Goal: Find contact information: Obtain details needed to contact an individual or organization

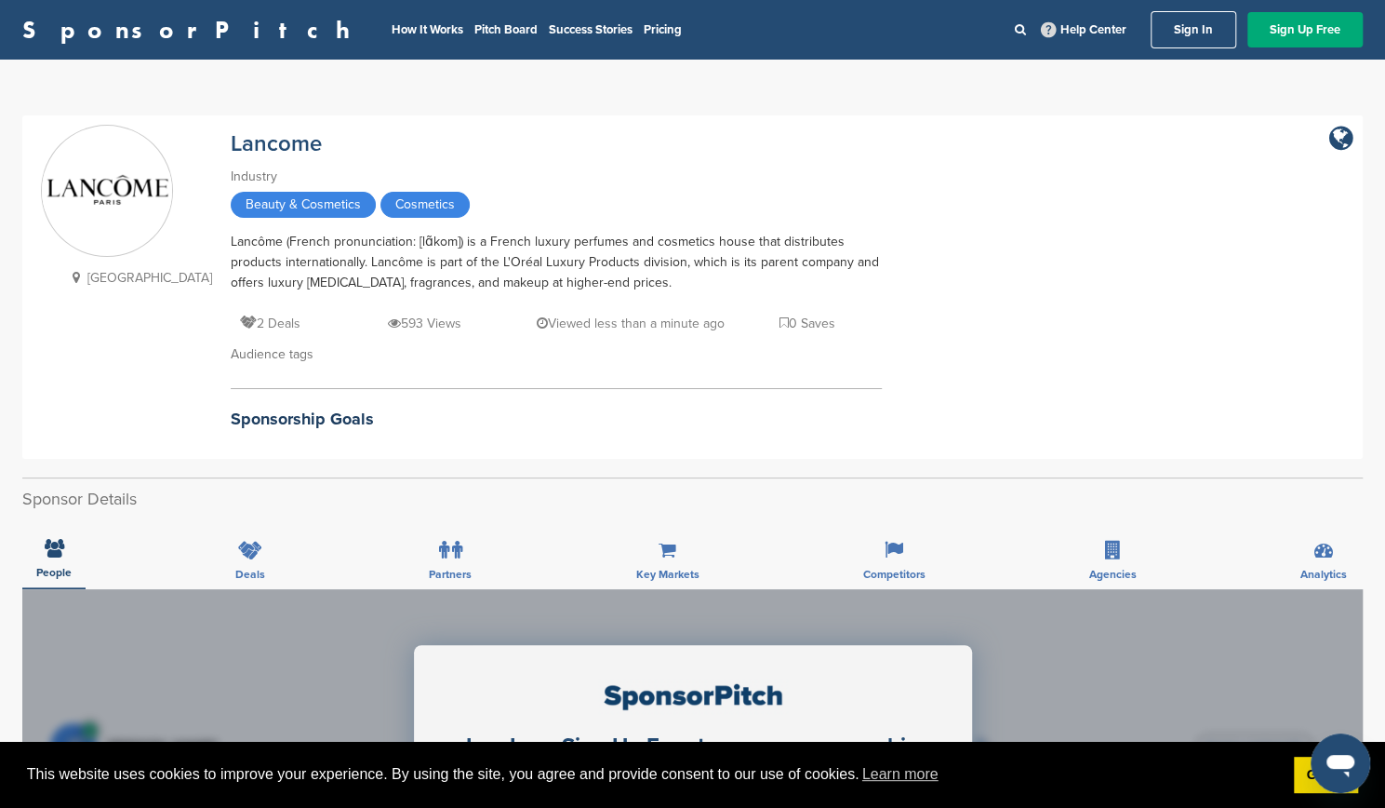
click at [1183, 27] on link "Sign In" at bounding box center [1194, 29] width 86 height 37
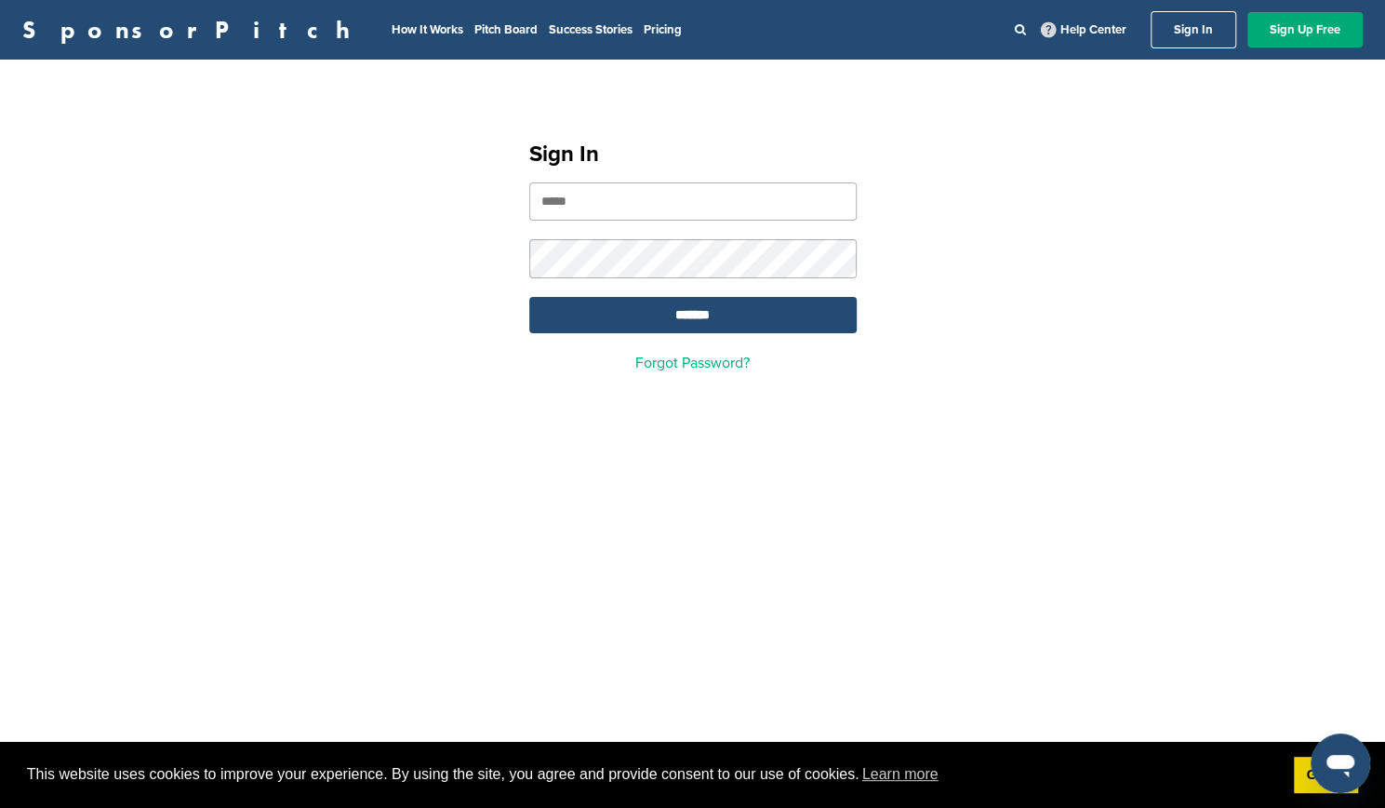
click at [625, 204] on input "email" at bounding box center [692, 201] width 327 height 38
type input "**********"
click at [529, 297] on input "*******" at bounding box center [692, 315] width 327 height 36
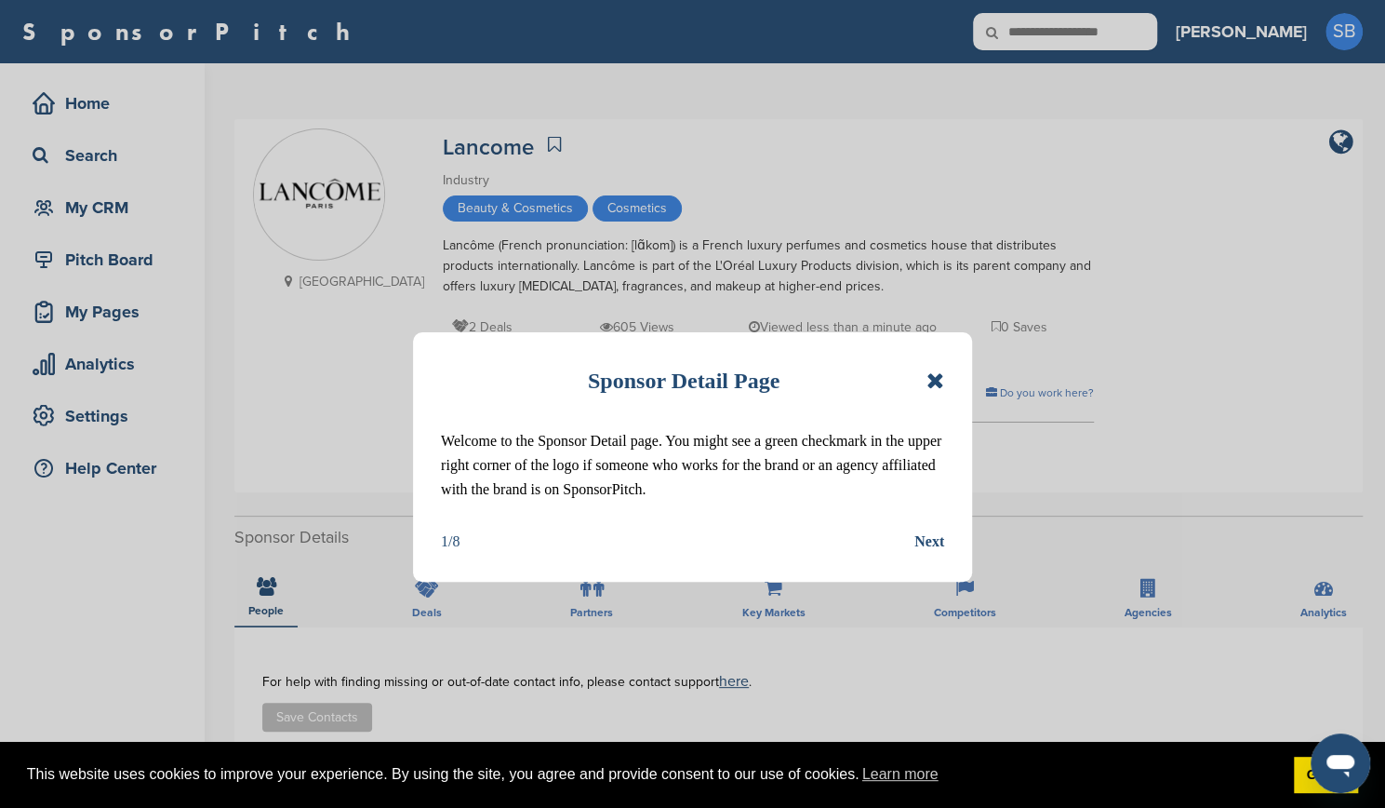
click at [930, 382] on icon at bounding box center [936, 380] width 18 height 22
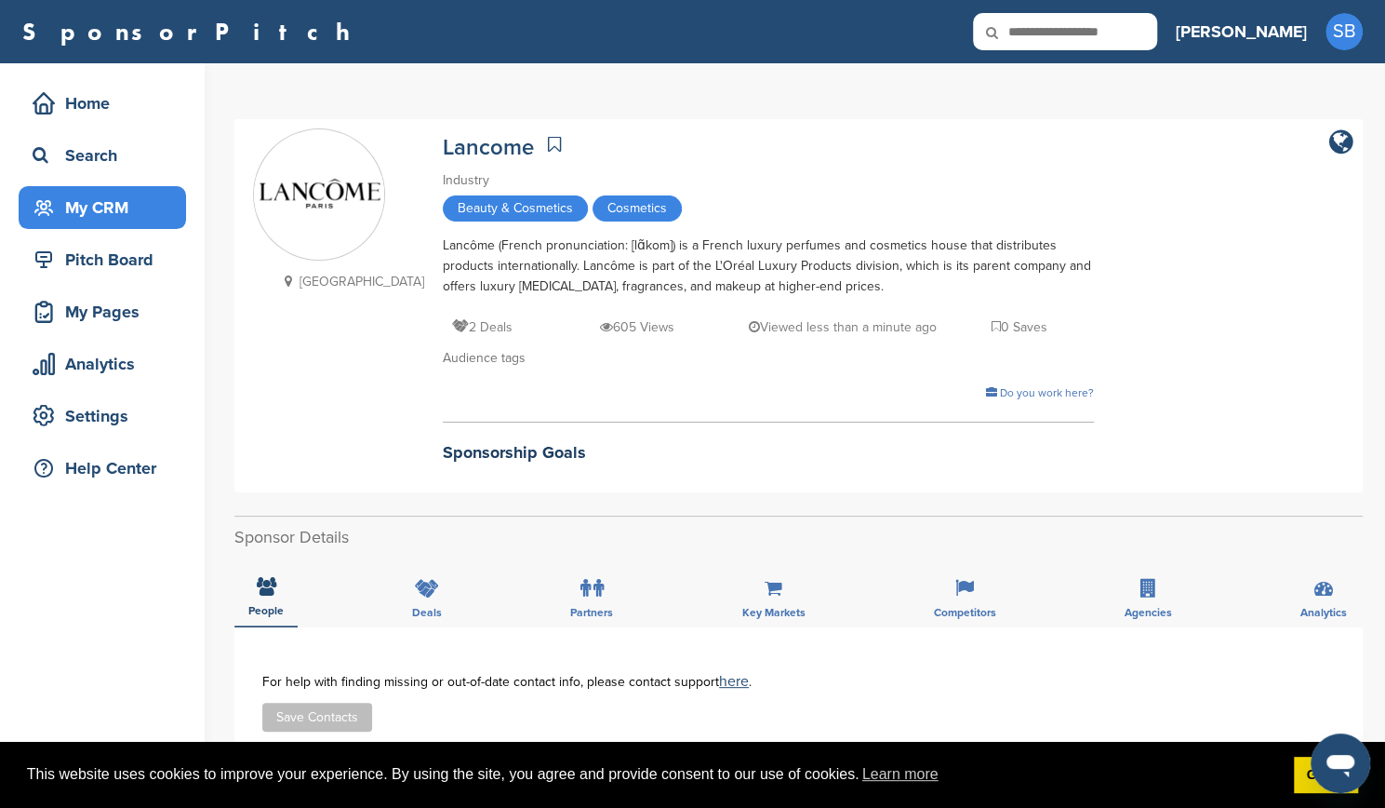
click at [96, 204] on div "My CRM" at bounding box center [107, 207] width 158 height 33
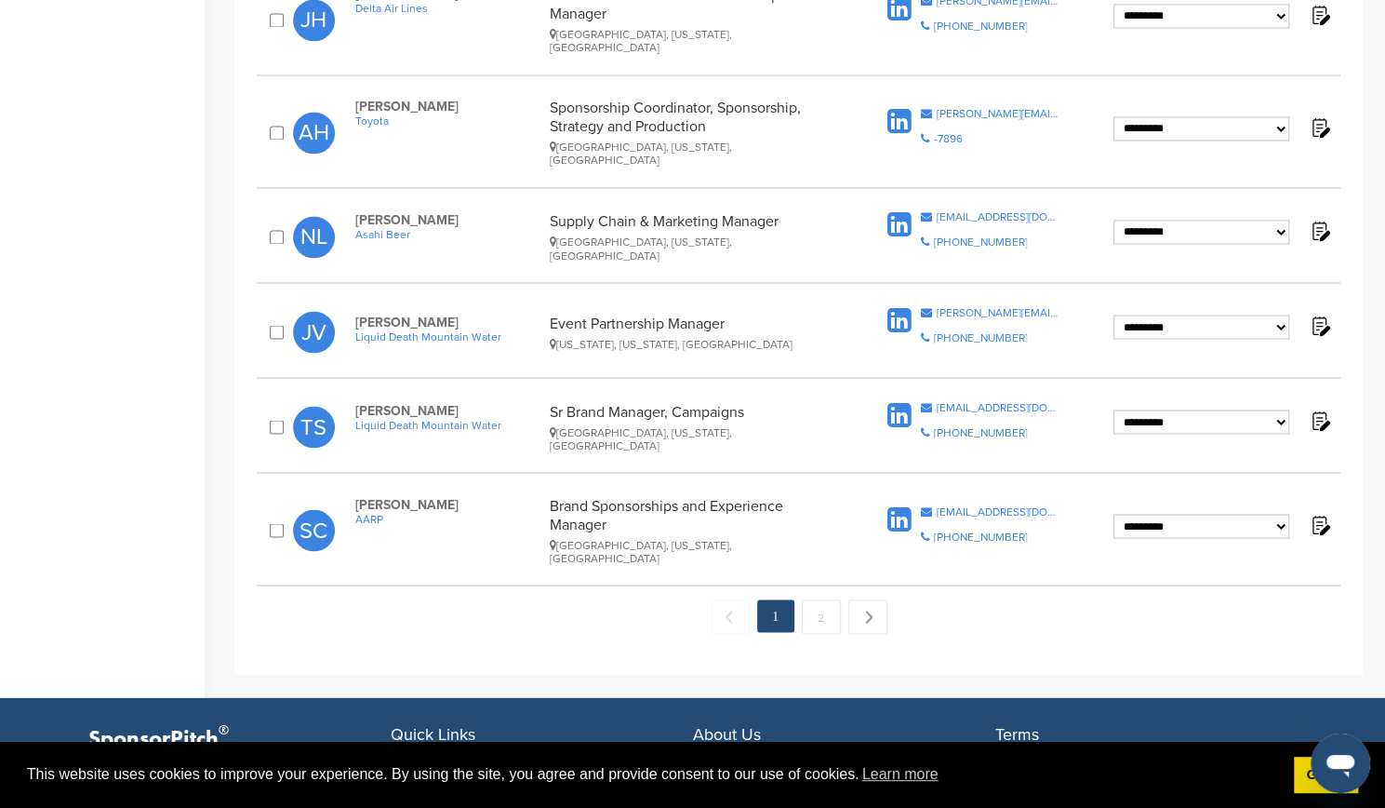
scroll to position [1954, 0]
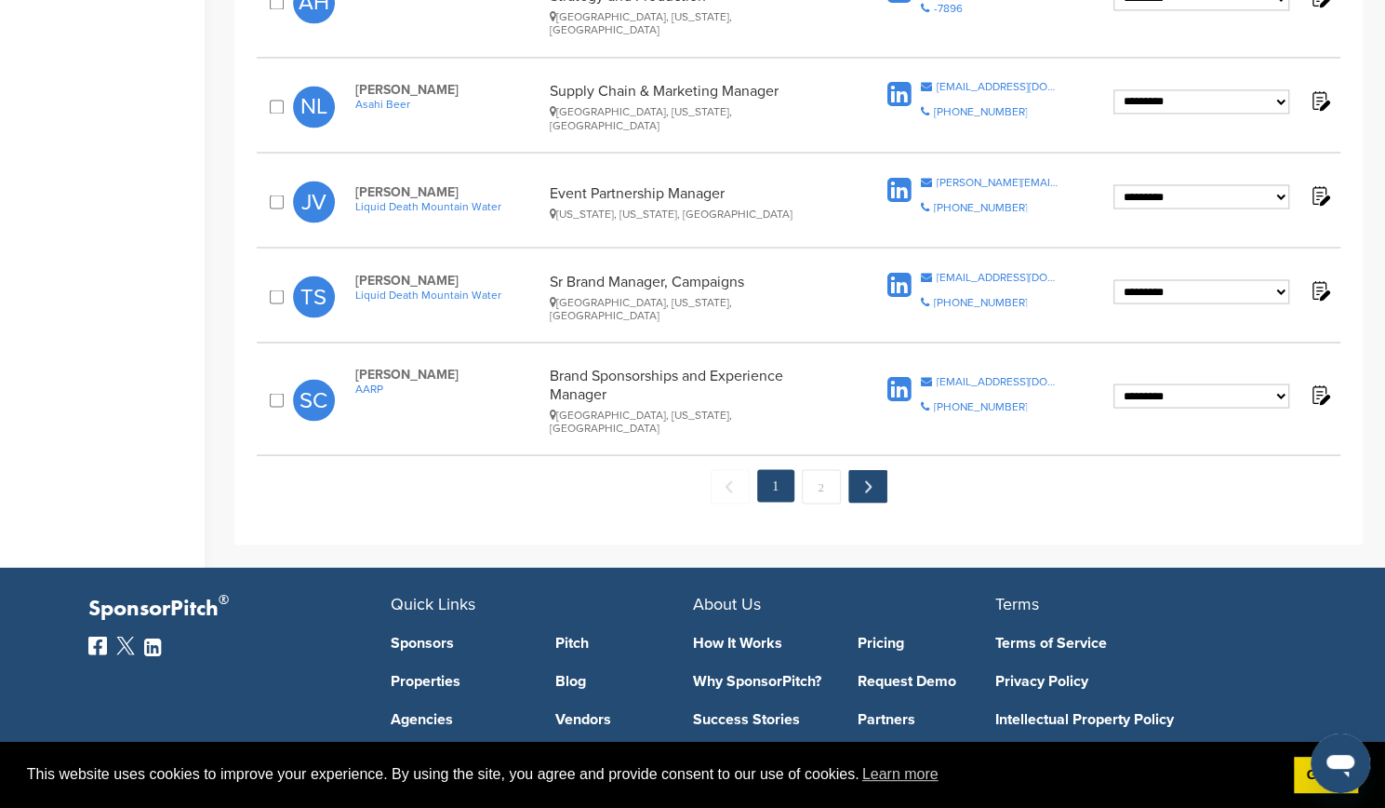
click at [863, 469] on link "Next →" at bounding box center [867, 485] width 39 height 33
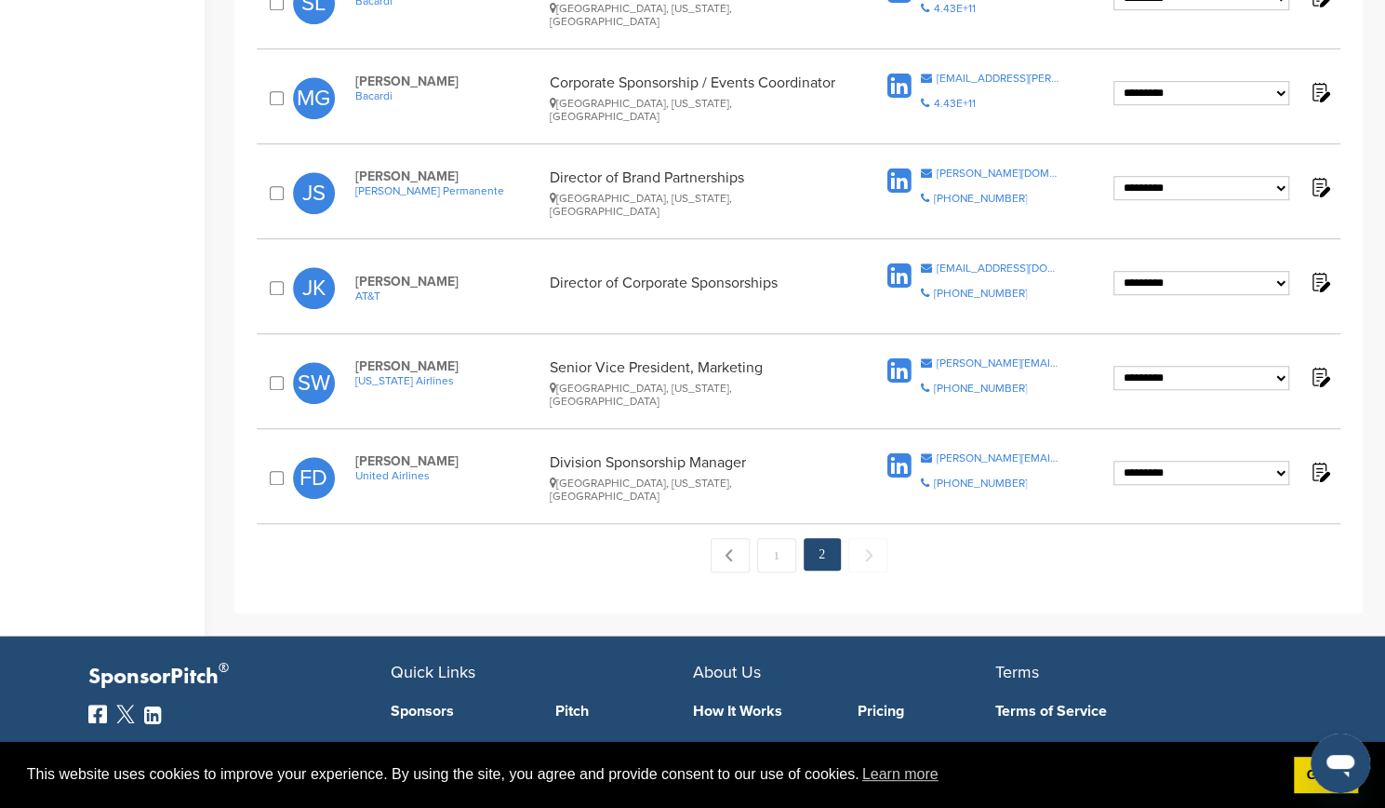
scroll to position [651, 0]
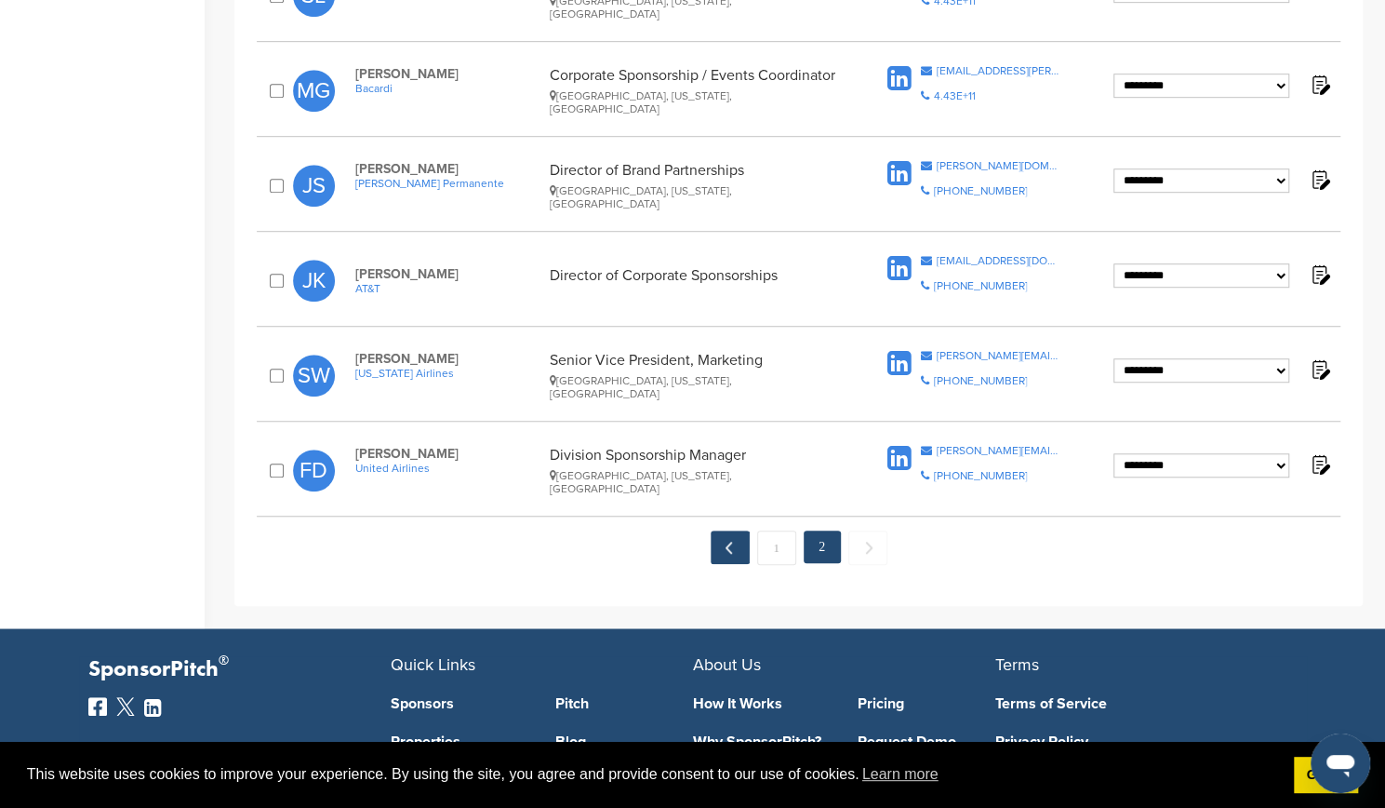
click at [728, 533] on link "← Previous" at bounding box center [730, 546] width 39 height 33
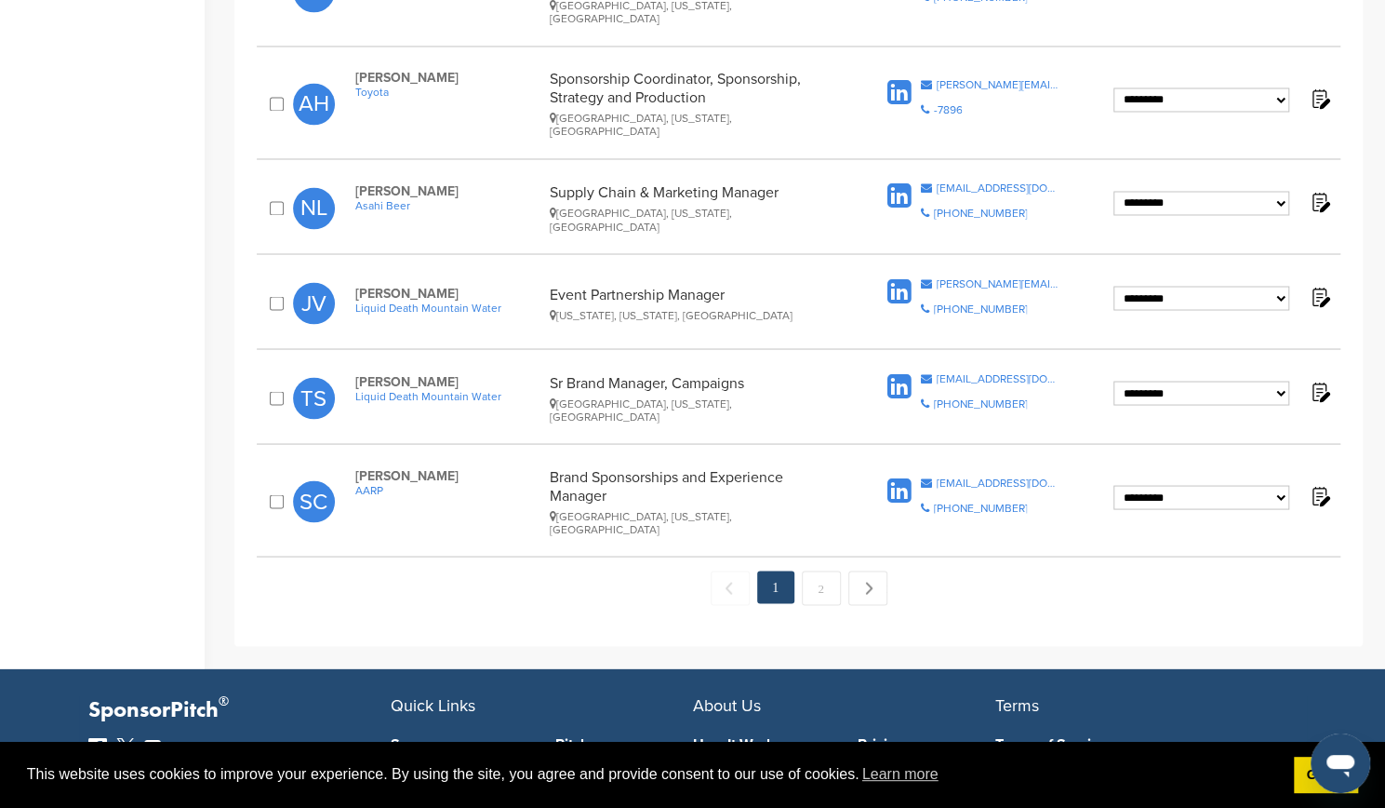
scroll to position [1954, 0]
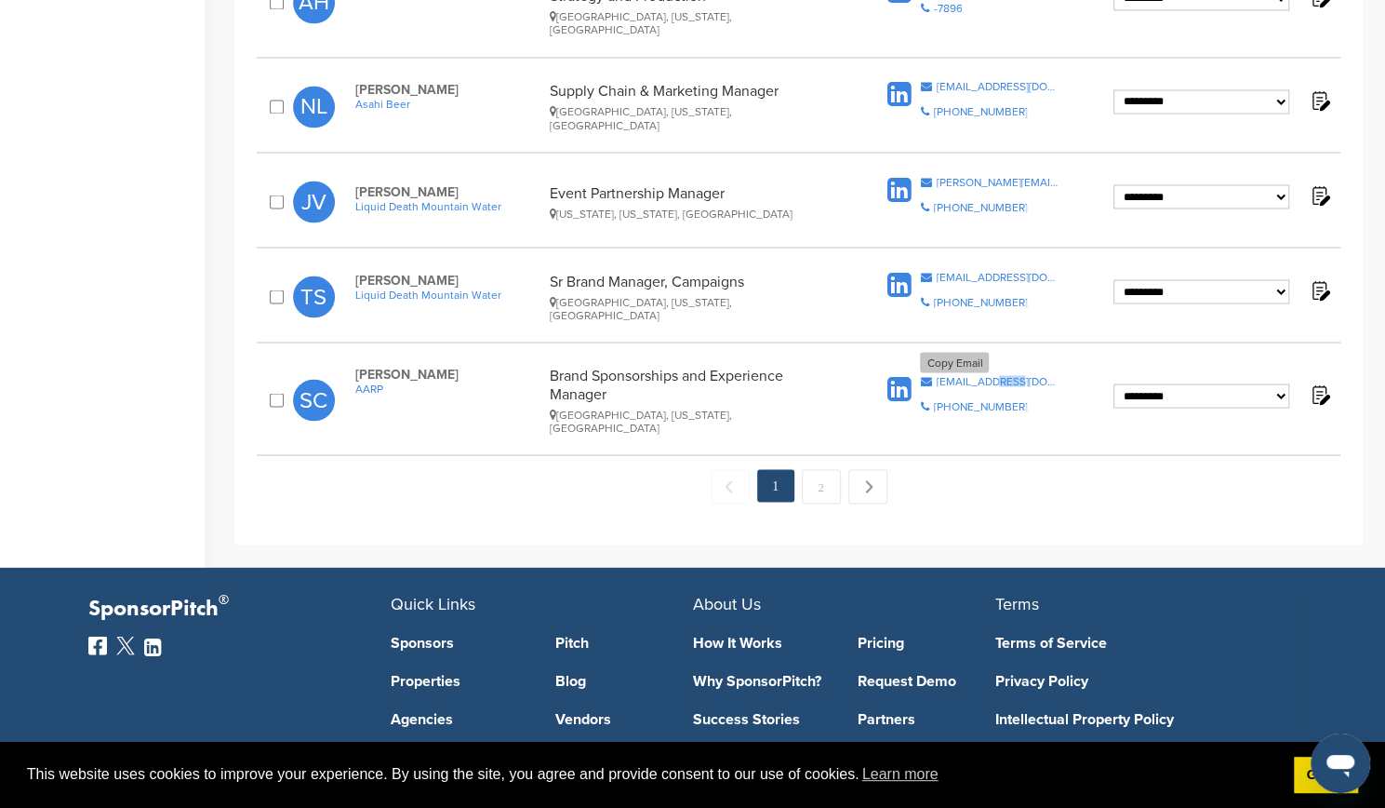
drag, startPoint x: 1016, startPoint y: 293, endPoint x: 997, endPoint y: 300, distance: 19.7
click at [997, 375] on div "Copy Email [EMAIL_ADDRESS][DOMAIN_NAME] Copy Phone Number [PHONE_NUMBER]" at bounding box center [998, 400] width 231 height 50
click at [1043, 375] on div "Copy Email scobb@aarp.org Copy Phone Number +1 202-434-7578" at bounding box center [998, 400] width 231 height 50
drag, startPoint x: 1016, startPoint y: 298, endPoint x: 937, endPoint y: 291, distance: 79.3
click at [937, 356] on div "**********" at bounding box center [799, 399] width 1084 height 87
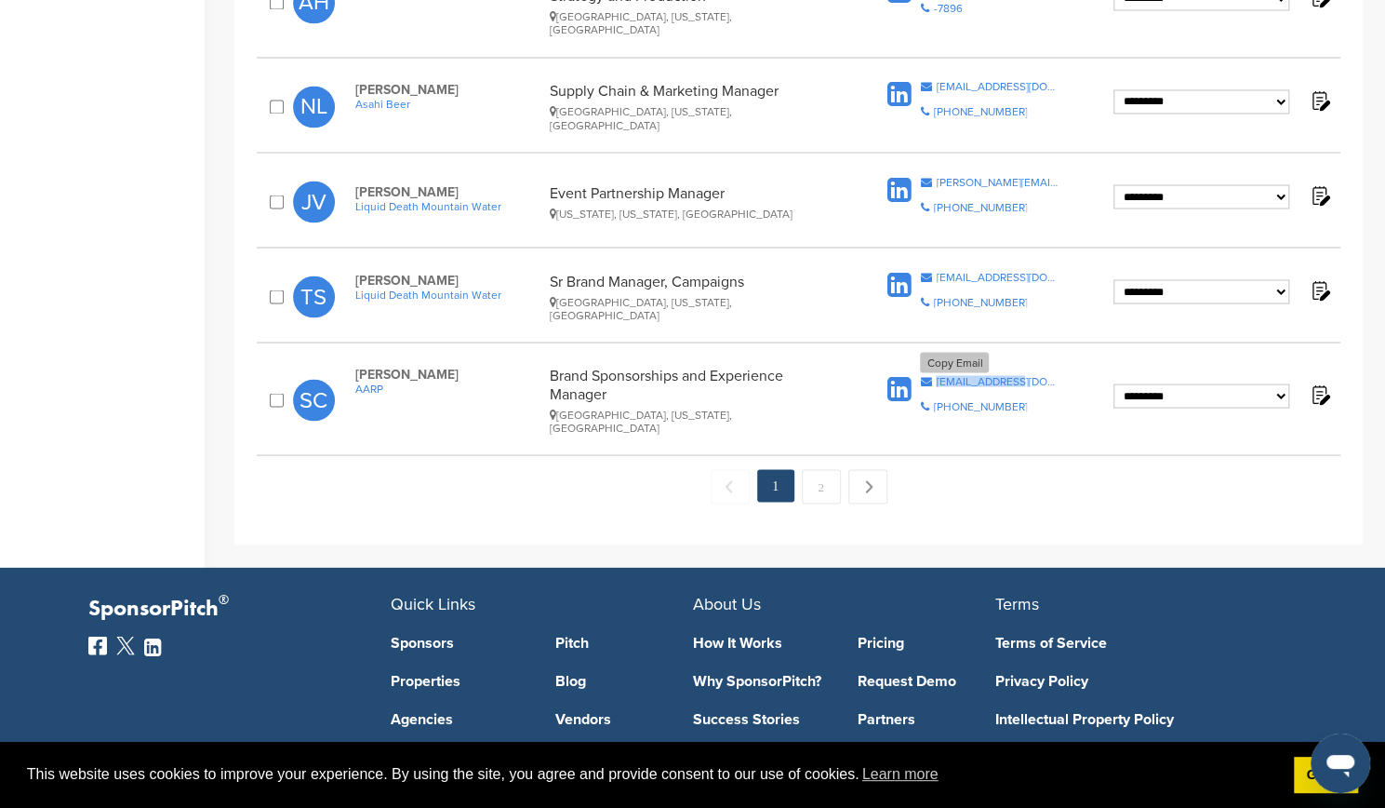
copy div "scobb@aarp.org"
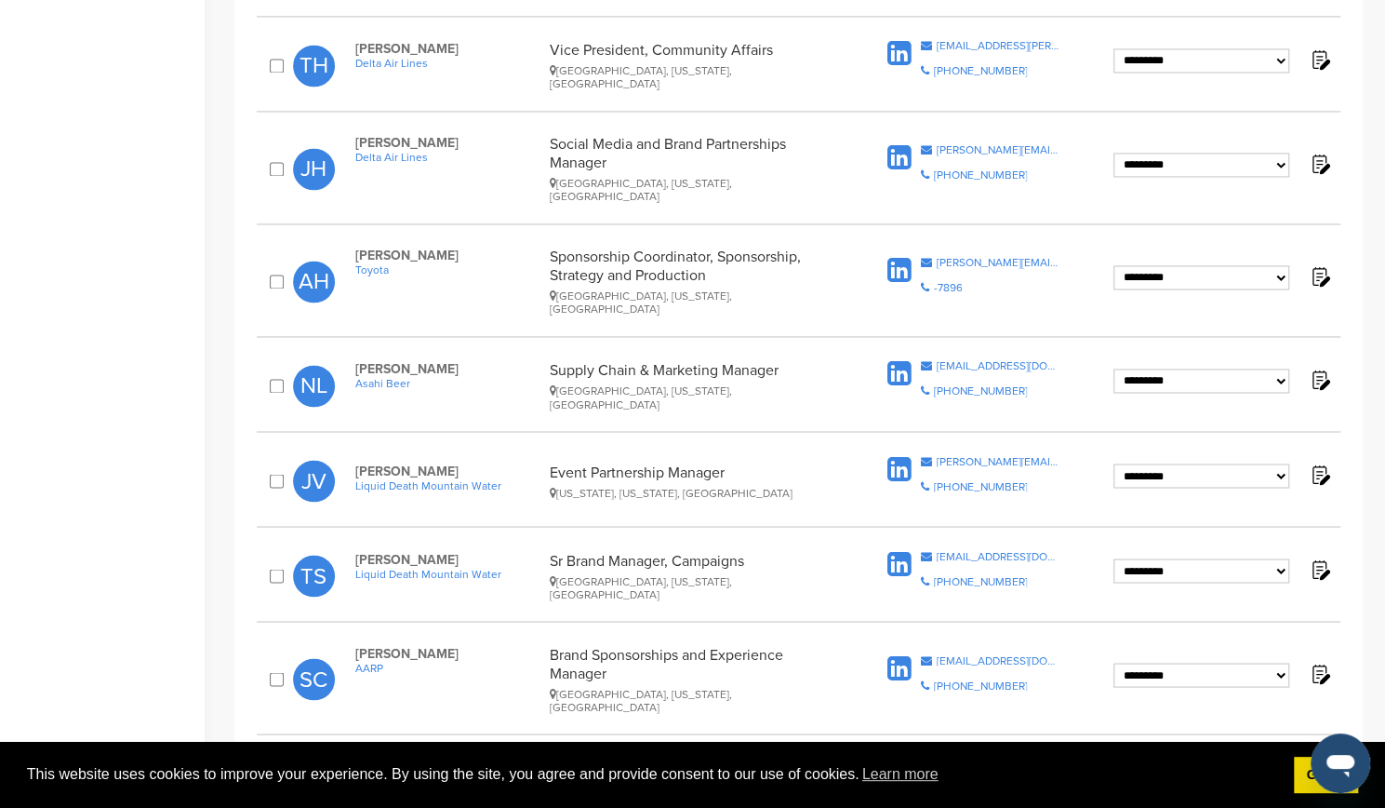
scroll to position [2051, 0]
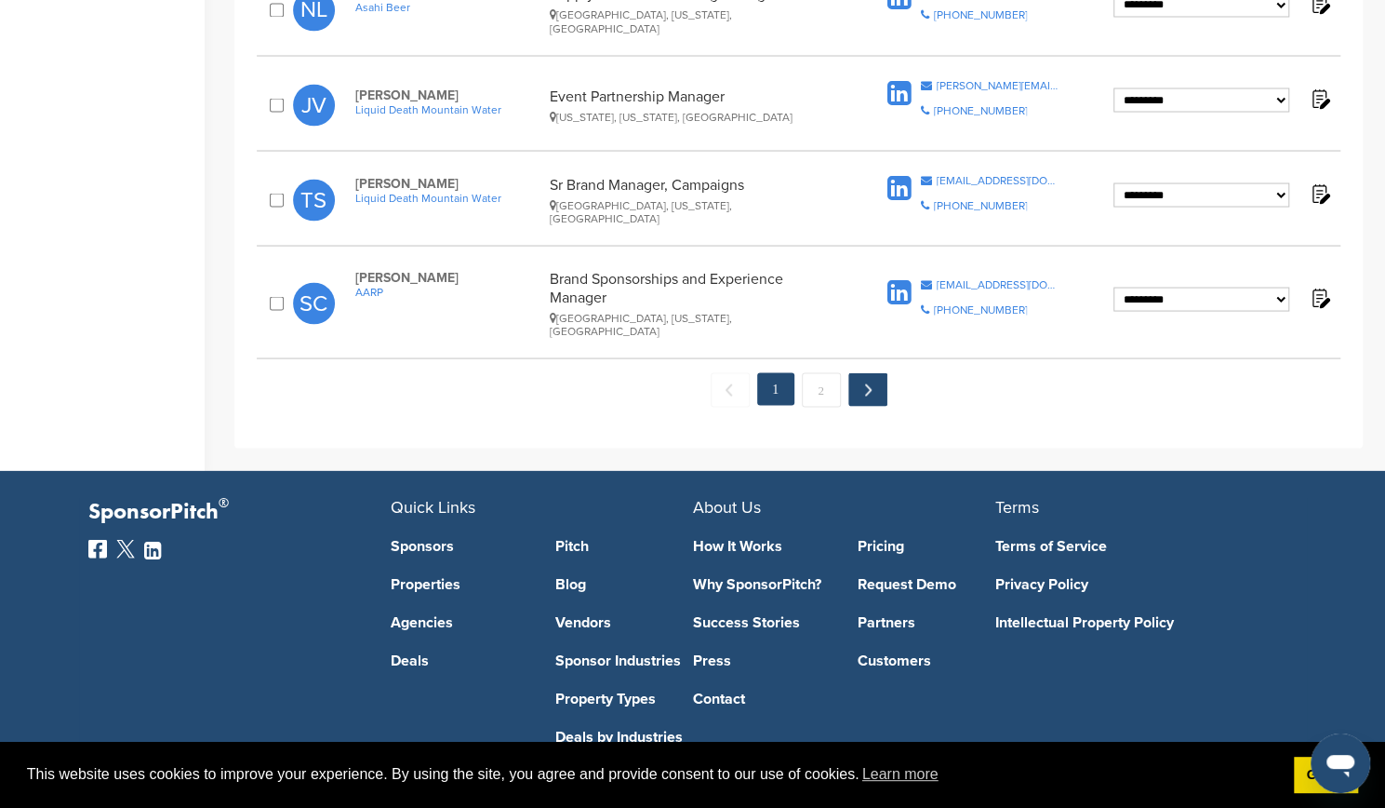
click at [872, 372] on link "Next →" at bounding box center [867, 388] width 39 height 33
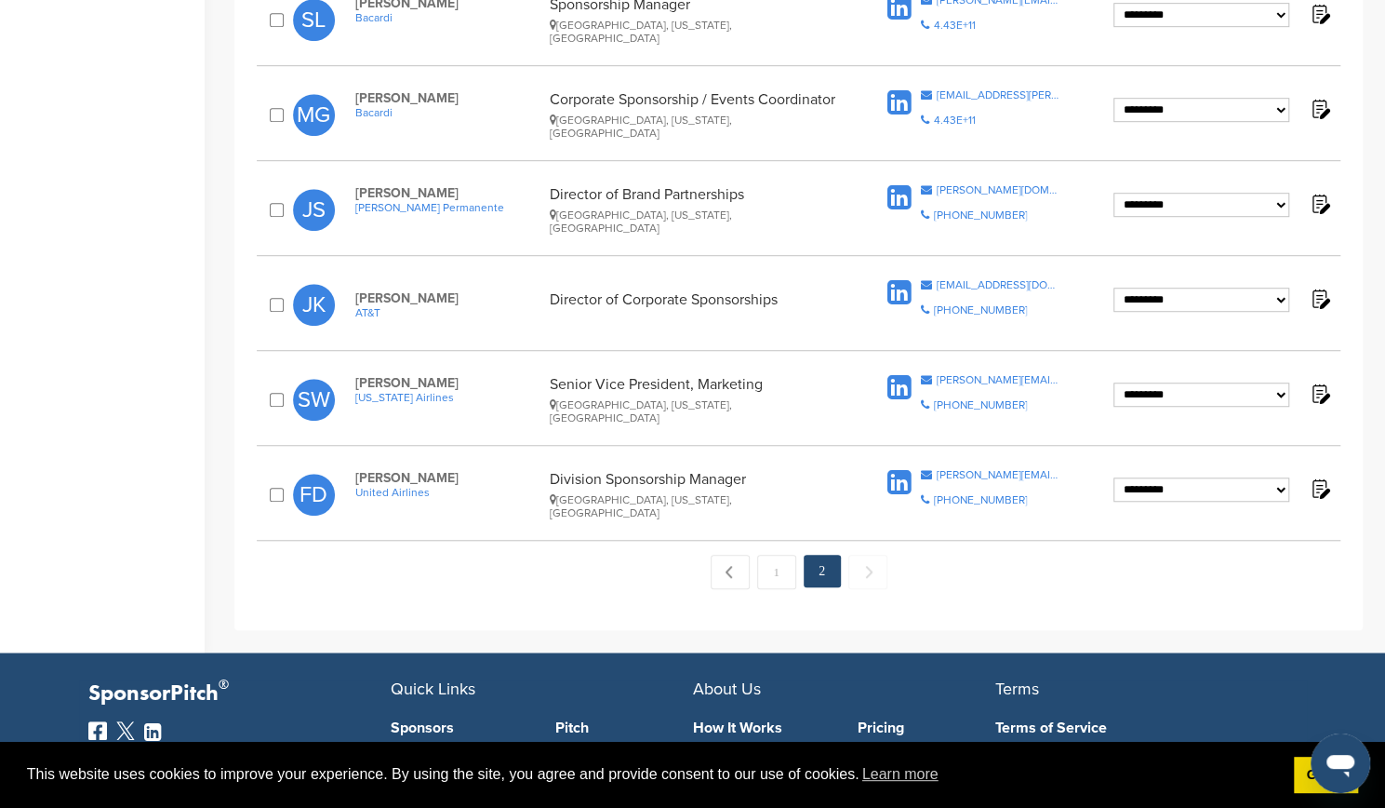
scroll to position [651, 0]
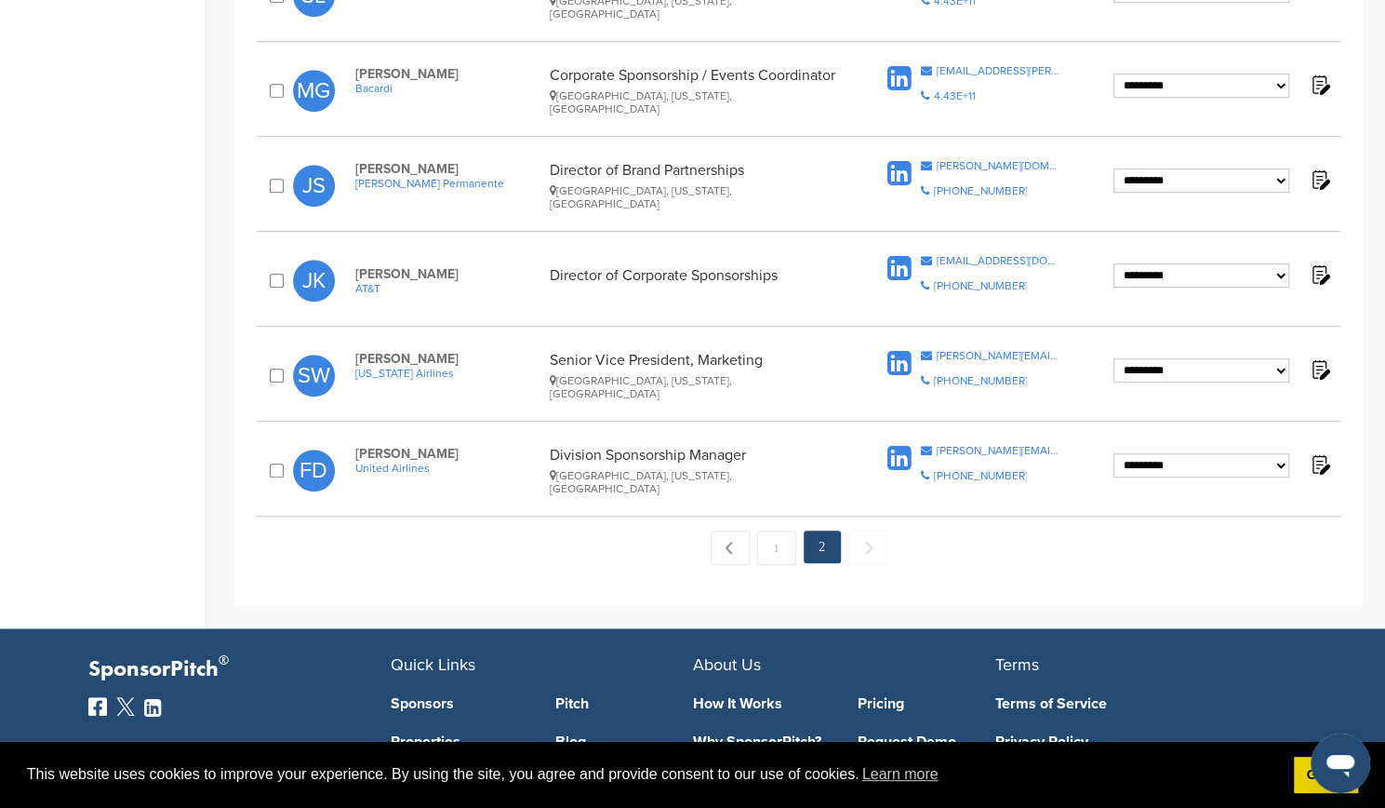
drag, startPoint x: 1013, startPoint y: 448, endPoint x: 1042, endPoint y: 479, distance: 42.8
click at [1042, 479] on span "Copy Email [PERSON_NAME][EMAIL_ADDRESS][PERSON_NAME][DOMAIN_NAME] Copy Phone Nu…" at bounding box center [990, 470] width 140 height 50
click at [1031, 448] on div "[PERSON_NAME][EMAIL_ADDRESS][PERSON_NAME][DOMAIN_NAME]" at bounding box center [998, 450] width 124 height 11
drag, startPoint x: 1053, startPoint y: 447, endPoint x: 936, endPoint y: 448, distance: 117.2
click at [936, 448] on div "[PERSON_NAME][EMAIL_ADDRESS][PERSON_NAME][DOMAIN_NAME]" at bounding box center [998, 450] width 124 height 11
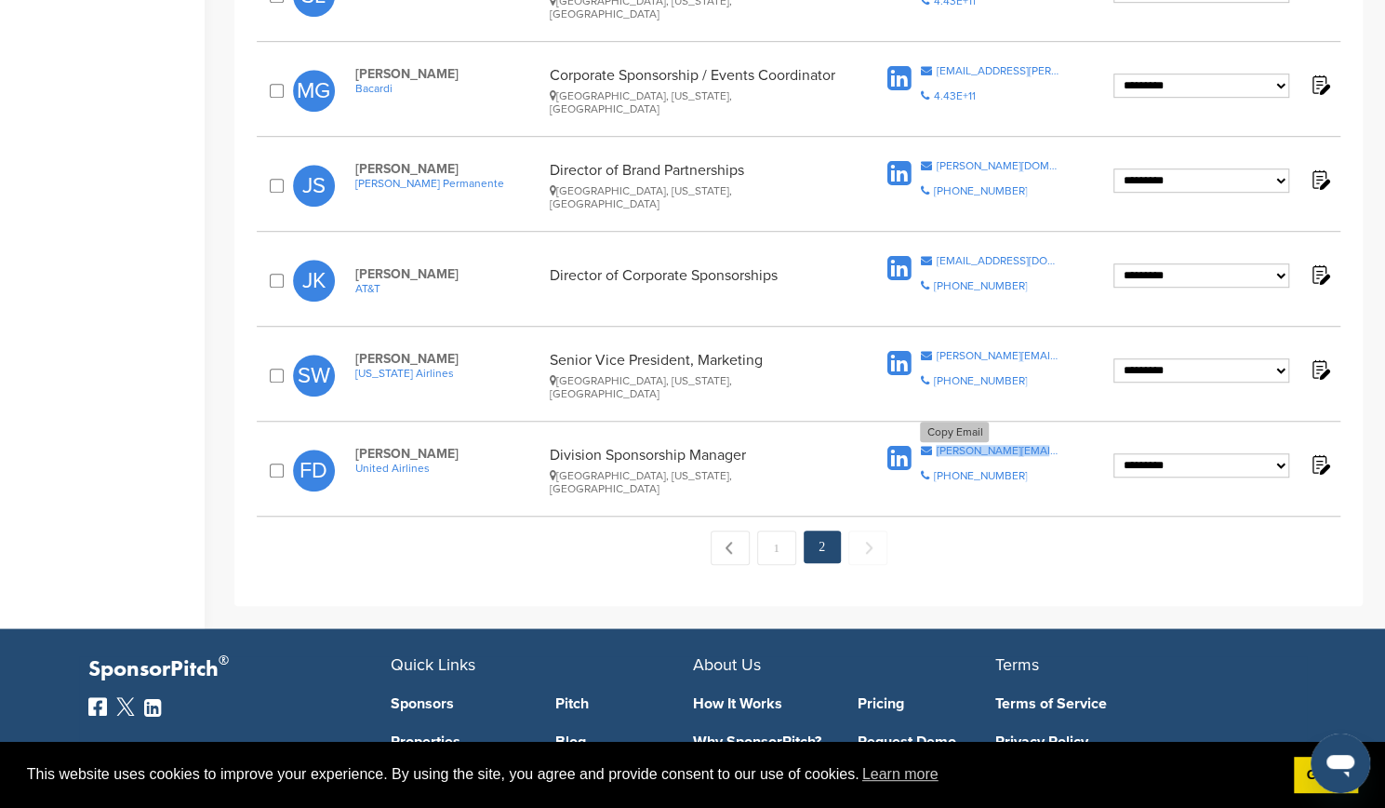
copy div "[PERSON_NAME][EMAIL_ADDRESS][PERSON_NAME][DOMAIN_NAME]"
click at [1046, 464] on span "Copy Email felicia.daniels@united.com Copy Phone Number +1 312-997-8000" at bounding box center [990, 470] width 140 height 50
drag, startPoint x: 1057, startPoint y: 446, endPoint x: 942, endPoint y: 444, distance: 115.4
click at [942, 445] on div "felicia.daniels@united.com" at bounding box center [998, 450] width 124 height 11
copy div "elicia.daniels@united.co"
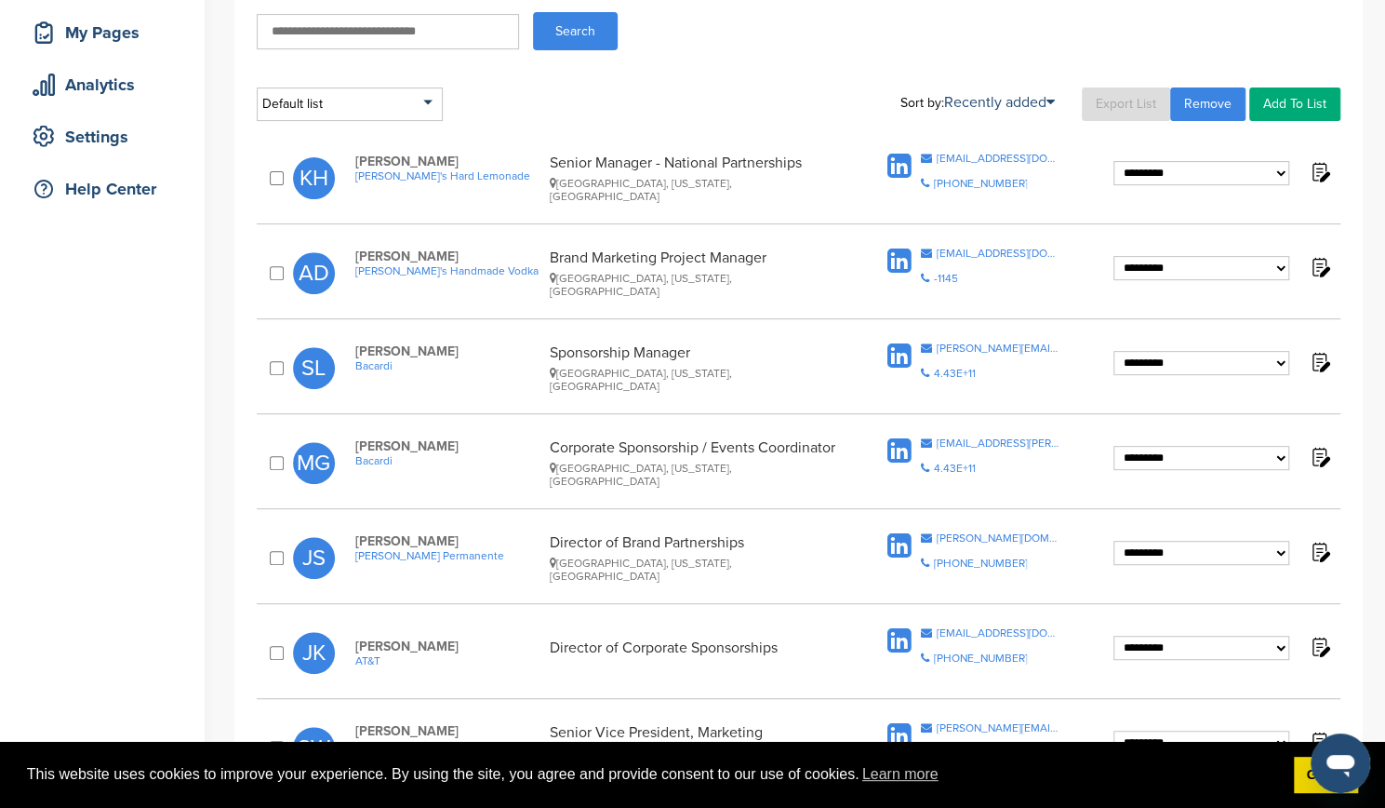
scroll to position [0, 0]
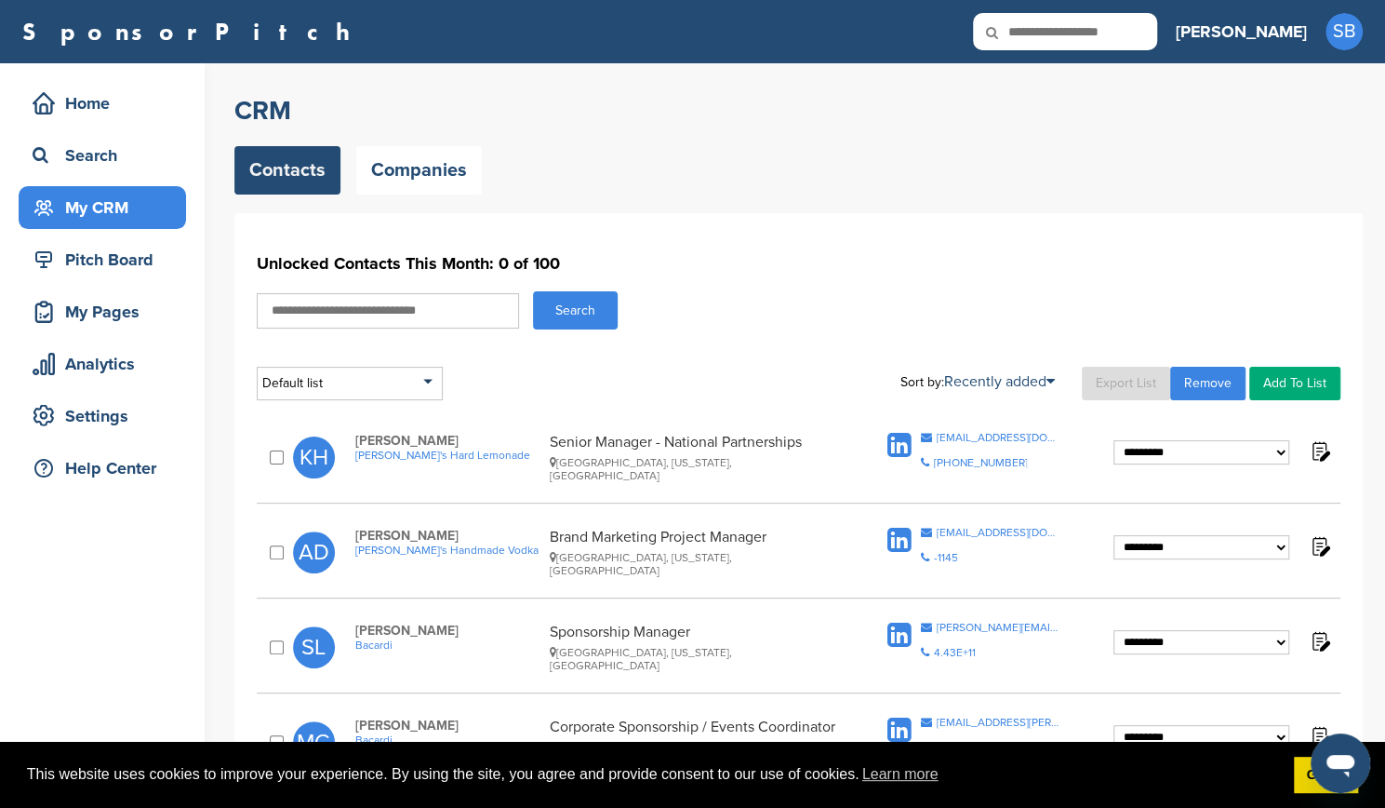
click at [1123, 25] on input "text" at bounding box center [1065, 31] width 184 height 37
type input "***"
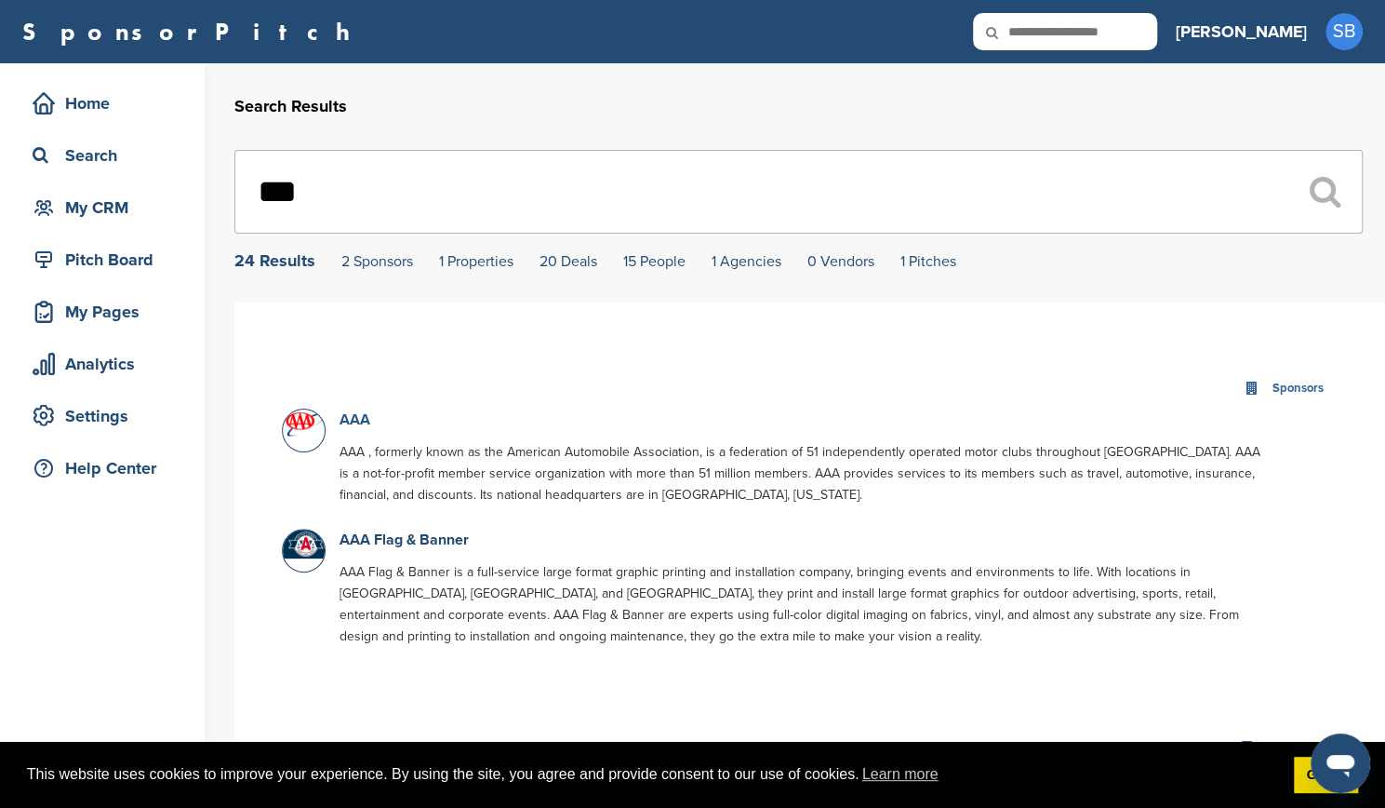
click at [340, 418] on link "AAA" at bounding box center [355, 419] width 31 height 19
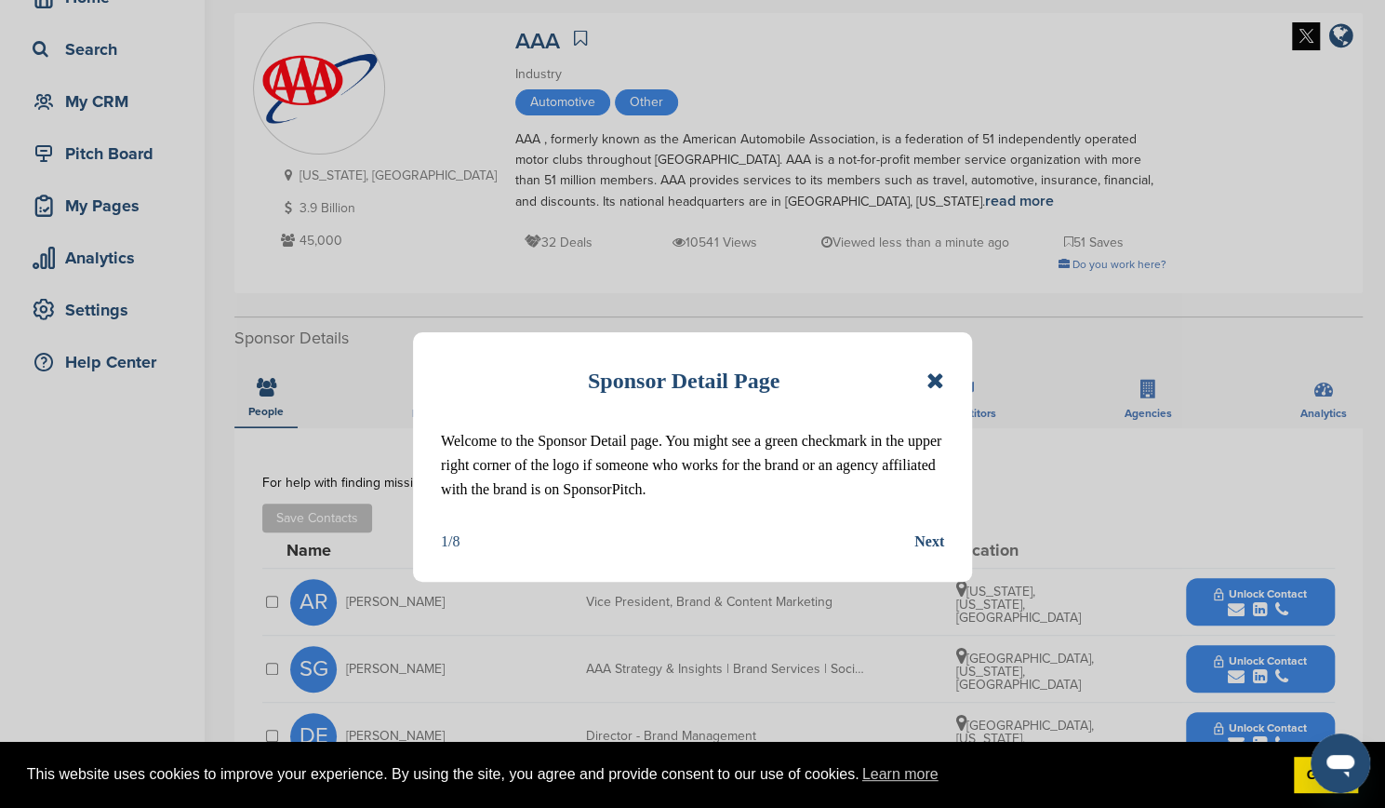
scroll to position [186, 0]
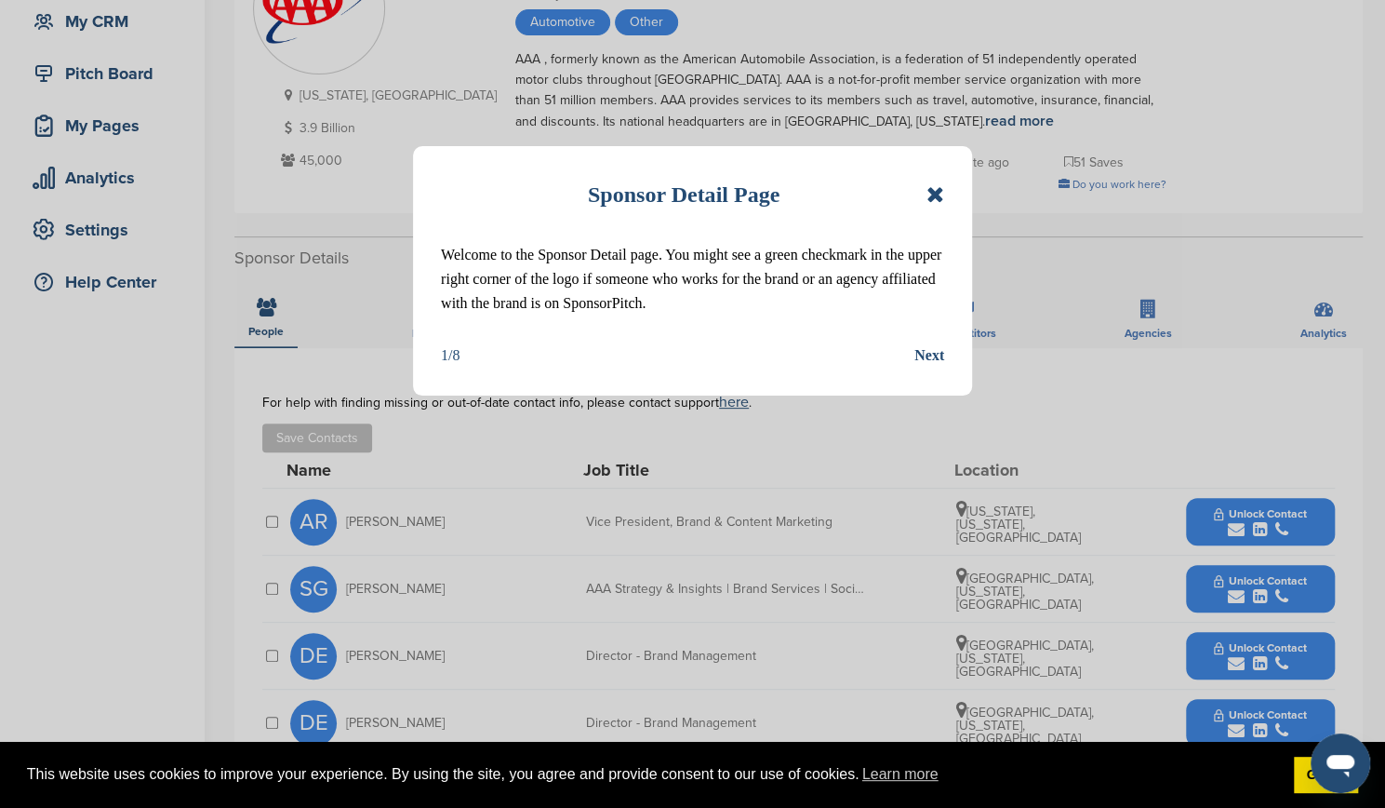
click at [940, 195] on icon at bounding box center [936, 194] width 18 height 22
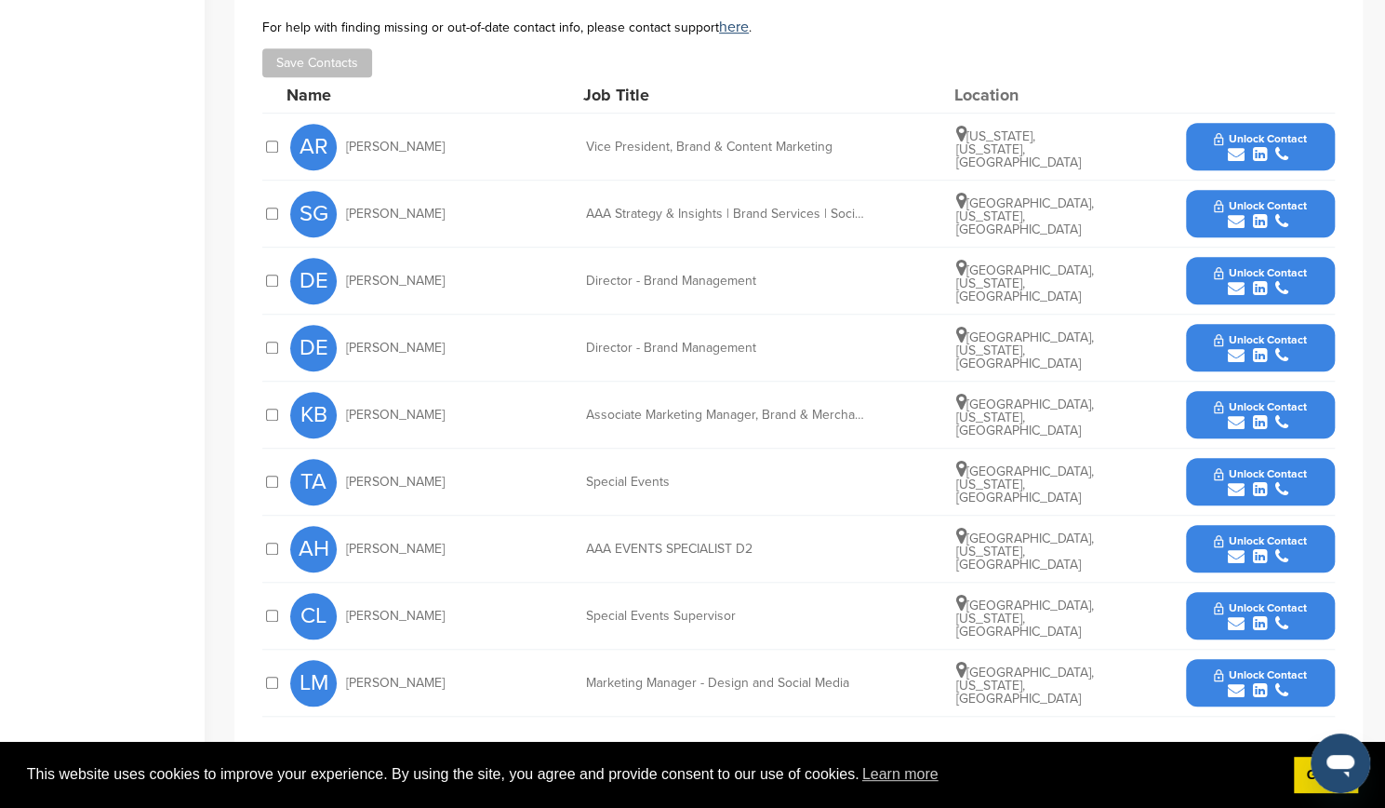
scroll to position [558, 0]
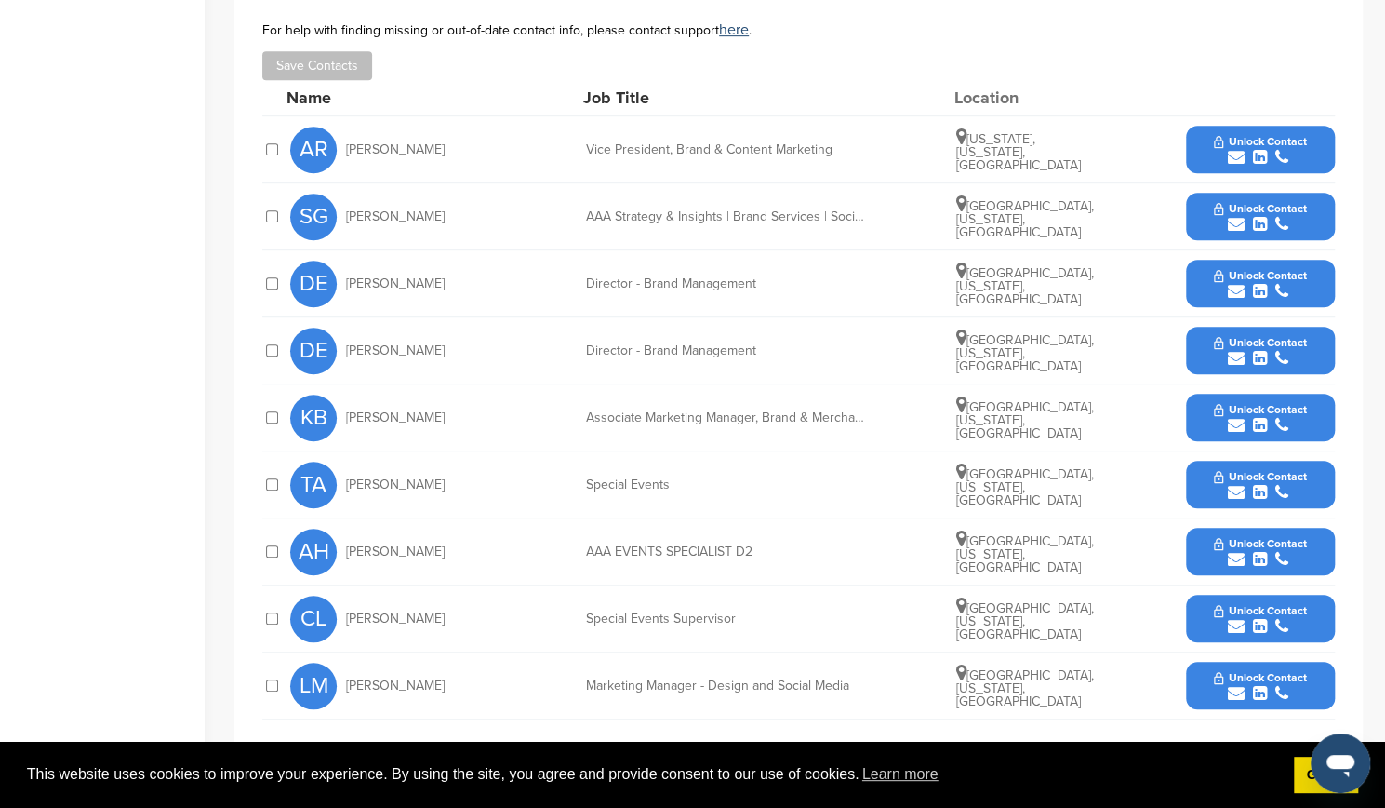
click at [1271, 147] on span "Unlock Contact" at bounding box center [1260, 141] width 92 height 13
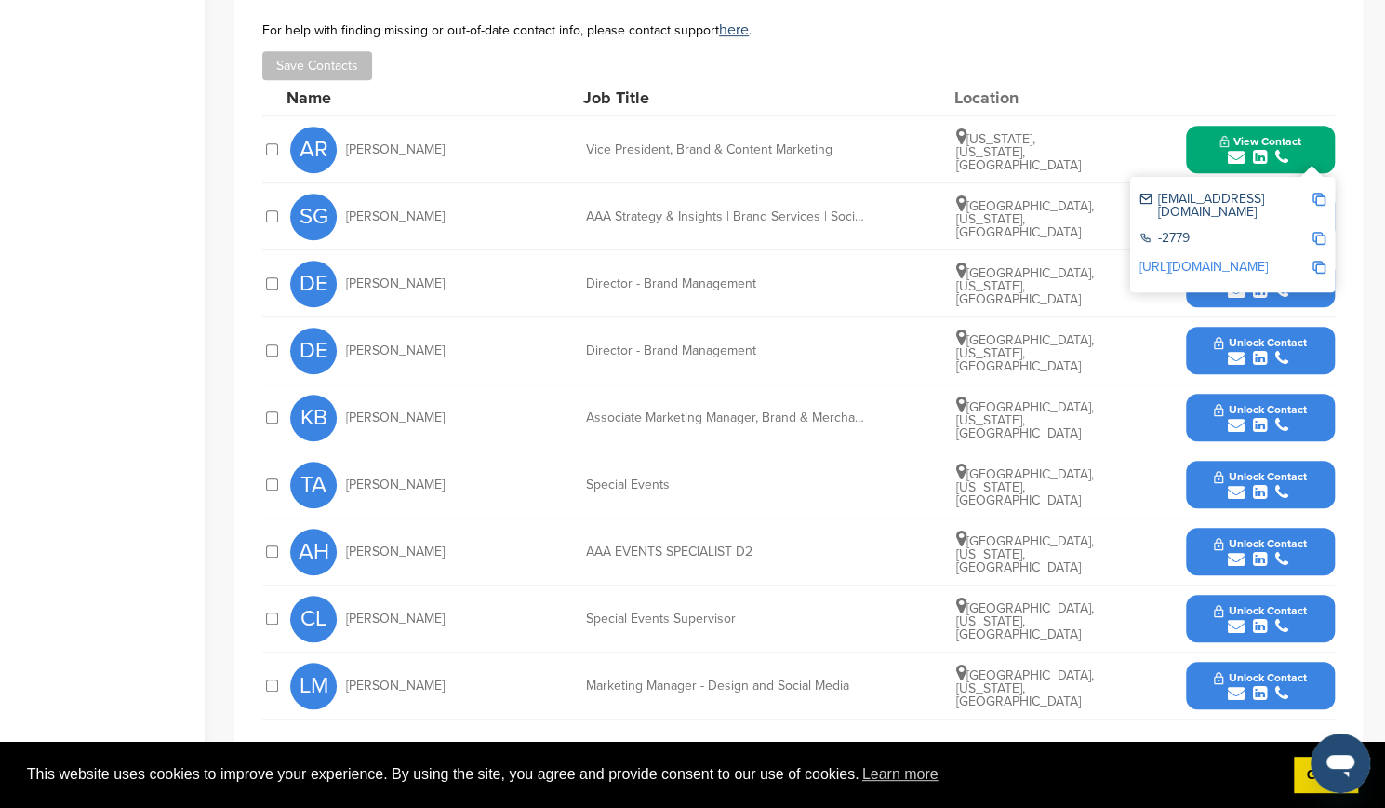
drag, startPoint x: 1230, startPoint y: 200, endPoint x: 1275, endPoint y: 198, distance: 44.7
click at [1275, 198] on div "[EMAIL_ADDRESS][DOMAIN_NAME]" at bounding box center [1226, 206] width 172 height 26
drag, startPoint x: 1310, startPoint y: 200, endPoint x: 1158, endPoint y: 200, distance: 151.6
click at [1158, 200] on div "[EMAIL_ADDRESS][DOMAIN_NAME]" at bounding box center [1226, 206] width 172 height 26
copy div "[EMAIL_ADDRESS][DOMAIN_NAME]"
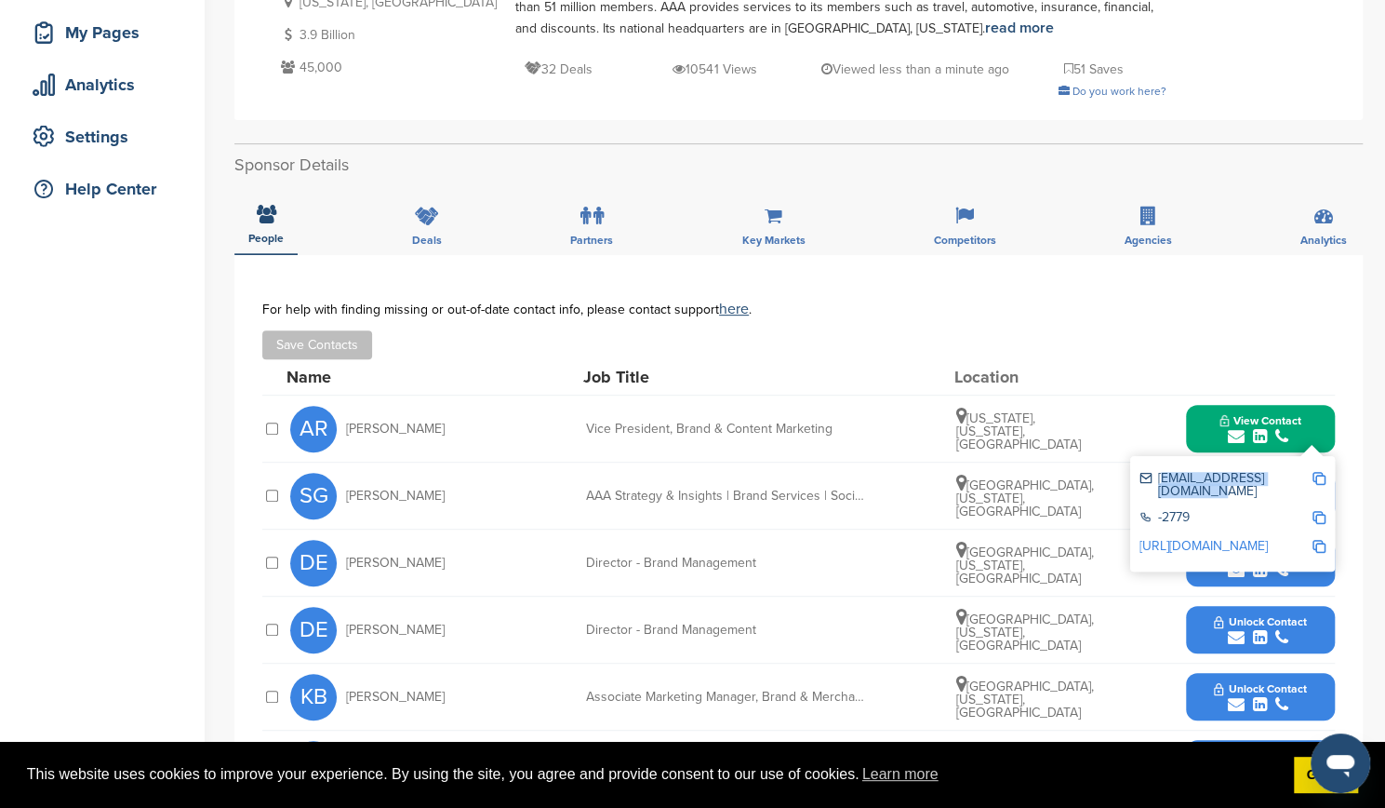
scroll to position [0, 0]
